Goal: Find contact information: Find contact information

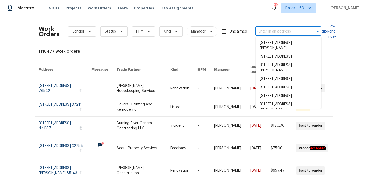
click at [270, 32] on input "text" at bounding box center [281, 32] width 51 height 8
paste input "1966 El Milagro Rd, San Jacinto, CA 92582"
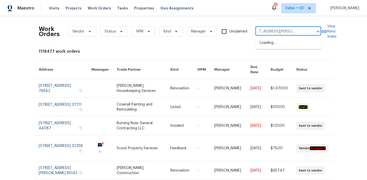
type input "1966 El Milagro Rd, San Jacinto, CA 92582"
click at [276, 46] on li "1966 El Milagro Rd, San Jacinto, CA 92582" at bounding box center [289, 46] width 66 height 14
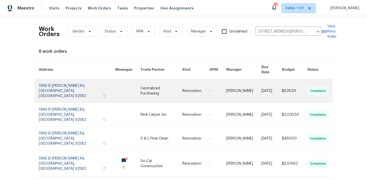
click at [137, 88] on td "Centralized Purchasing" at bounding box center [158, 91] width 42 height 24
click at [115, 90] on link at bounding box center [127, 91] width 25 height 24
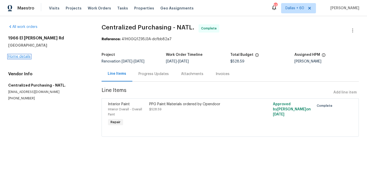
click at [15, 56] on link "Home details" at bounding box center [19, 57] width 22 height 4
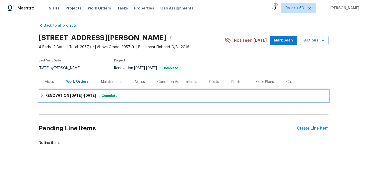
click at [127, 92] on div "RENOVATION 9/2/25 - 9/6/25 Complete" at bounding box center [184, 96] width 290 height 12
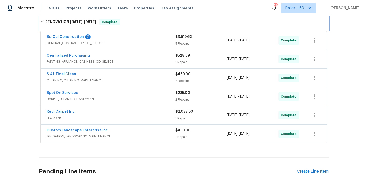
scroll to position [92, 0]
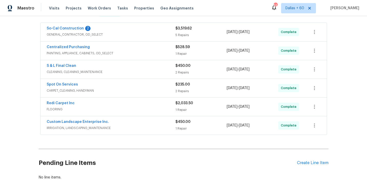
click at [143, 126] on span "IRRIGATION, LANDSCAPING_MAINTENANCE" at bounding box center [111, 128] width 129 height 5
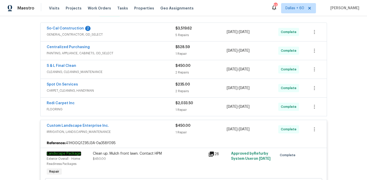
click at [140, 103] on div "Redi Carpet Inc" at bounding box center [111, 104] width 129 height 6
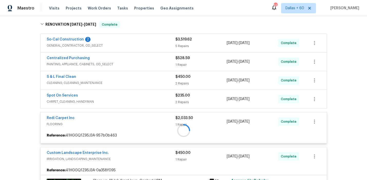
scroll to position [82, 0]
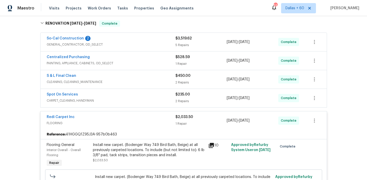
click at [140, 101] on span "CARPET_CLEANING, HANDYMAN" at bounding box center [111, 100] width 129 height 5
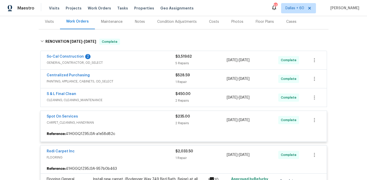
scroll to position [64, 0]
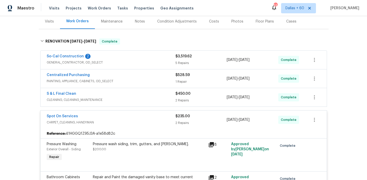
click at [140, 101] on span "CLEANING, CLEANING_MAINTENANCE" at bounding box center [111, 100] width 129 height 5
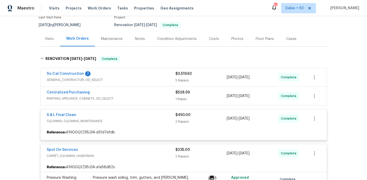
scroll to position [47, 0]
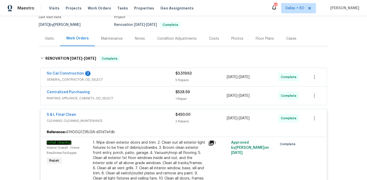
click at [150, 93] on div "Centralized Purchasing" at bounding box center [111, 93] width 129 height 6
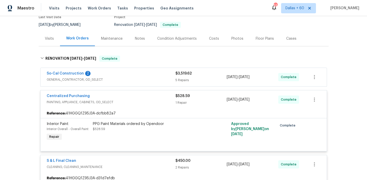
scroll to position [39, 0]
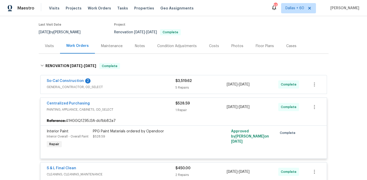
click at [151, 82] on div "So-Cal Construction 2" at bounding box center [111, 82] width 129 height 6
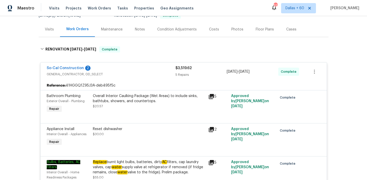
scroll to position [57, 0]
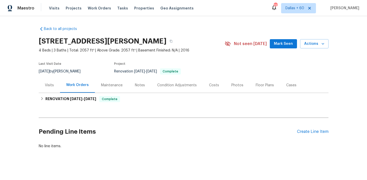
click at [53, 86] on div "Visits" at bounding box center [49, 85] width 9 height 5
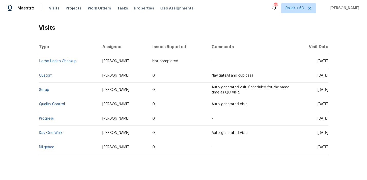
scroll to position [79, 0]
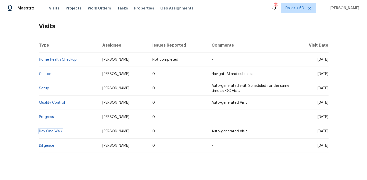
click at [50, 131] on link "Day One Walk" at bounding box center [50, 132] width 23 height 4
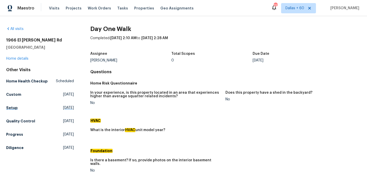
scroll to position [12, 0]
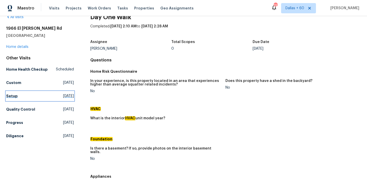
click at [24, 98] on link "Setup Tue, Sep 09 2025" at bounding box center [40, 96] width 68 height 9
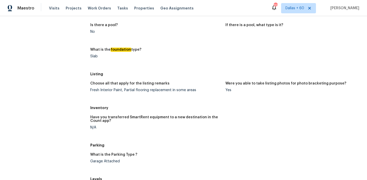
scroll to position [332, 0]
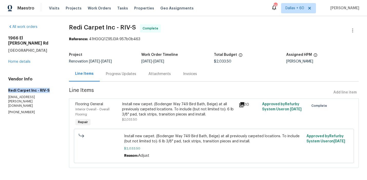
drag, startPoint x: 7, startPoint y: 85, endPoint x: 52, endPoint y: 86, distance: 45.2
click at [52, 86] on div "All work orders 1966 El Milagro Rd San Jacinto, CA 92582 Home details Vendor In…" at bounding box center [183, 99] width 367 height 167
copy h5 "Redi Carpet Inc - RIV-S"
click at [28, 96] on div "Vendor Info Redi Carpet Inc - RIV-S don.roberts@redicarpet.com (623) 383-5164" at bounding box center [32, 96] width 49 height 38
drag, startPoint x: 4, startPoint y: 88, endPoint x: 39, endPoint y: 100, distance: 37.2
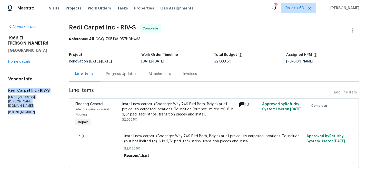
click at [39, 100] on div "All work orders 1966 El Milagro Rd San Jacinto, CA 92582 Home details Vendor In…" at bounding box center [183, 99] width 367 height 167
copy div "Redi Carpet Inc - RIV-S don.roberts@redicarpet.com (623) 383-5164"
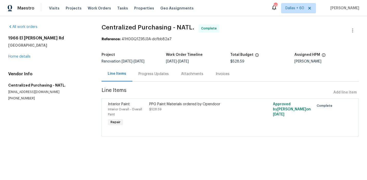
click at [153, 76] on div "Progress Updates" at bounding box center [154, 74] width 30 height 5
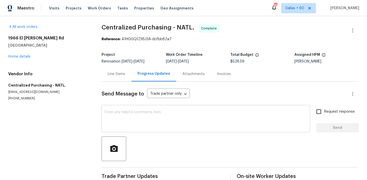
scroll to position [10, 0]
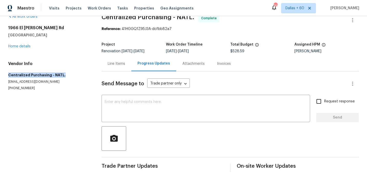
drag, startPoint x: 5, startPoint y: 75, endPoint x: 82, endPoint y: 75, distance: 76.7
click at [82, 75] on div "All work orders 1966 El Milagro Rd San Jacinto, CA 92582 Home details Vendor In…" at bounding box center [183, 93] width 367 height 175
copy h5 "Centralized Purchasing - NATL."
click at [10, 75] on h5 "Centralized Purchasing - NATL." at bounding box center [48, 75] width 81 height 5
drag, startPoint x: 9, startPoint y: 74, endPoint x: 60, endPoint y: 92, distance: 53.9
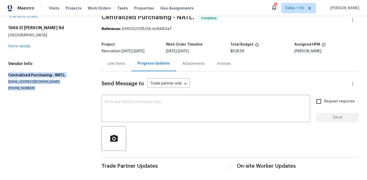
click at [60, 92] on section "All work orders 1966 El Milagro Rd San Jacinto, CA 92582 Home details Vendor In…" at bounding box center [48, 93] width 81 height 158
copy div "Centralized Purchasing - NATL. ppgdummyvendor@opendoor.com (888) 352-7075"
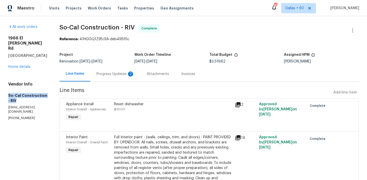
drag, startPoint x: 8, startPoint y: 86, endPoint x: 56, endPoint y: 88, distance: 47.8
click at [56, 88] on div "All work orders [STREET_ADDRESS][PERSON_NAME] Home details Vendor Info So-Cal C…" at bounding box center [183, 168] width 367 height 304
copy h5 "So-Cal Construction - RIV"
click at [35, 107] on section "All work orders [STREET_ADDRESS][PERSON_NAME] Home details Vendor Info So-Cal C…" at bounding box center [27, 167] width 39 height 287
drag, startPoint x: 9, startPoint y: 85, endPoint x: 42, endPoint y: 102, distance: 37.2
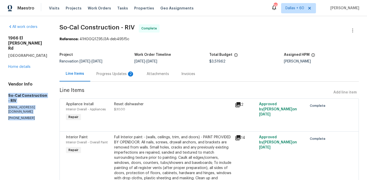
click at [42, 102] on section "All work orders [STREET_ADDRESS][PERSON_NAME] Home details Vendor Info So-Cal C…" at bounding box center [27, 167] width 39 height 287
copy div "So-Cal Construction - RIV [EMAIL_ADDRESS][DOMAIN_NAME] [PHONE_NUMBER]"
